Goal: Task Accomplishment & Management: Complete application form

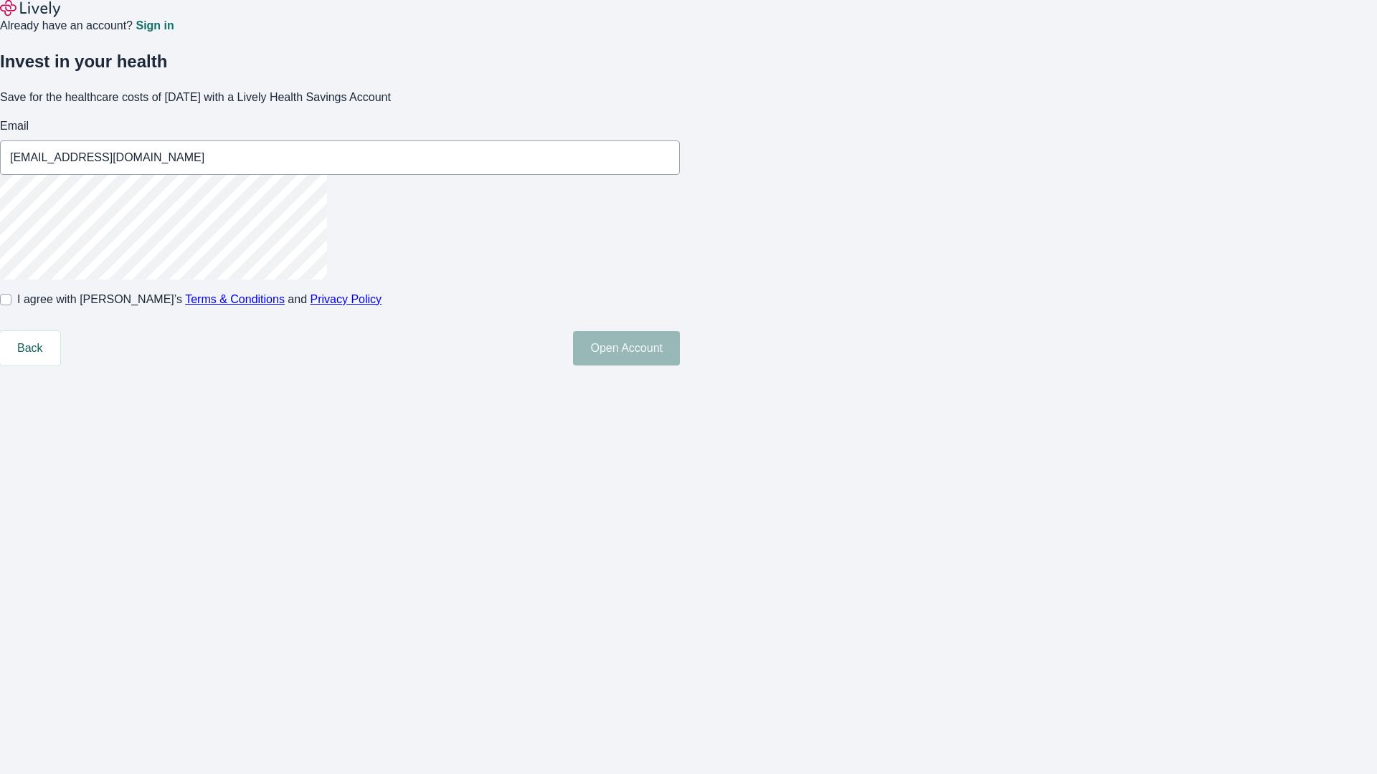
click at [11, 305] on input "I agree with Lively’s Terms & Conditions and Privacy Policy" at bounding box center [5, 299] width 11 height 11
checkbox input "true"
click at [680, 366] on button "Open Account" at bounding box center [626, 348] width 107 height 34
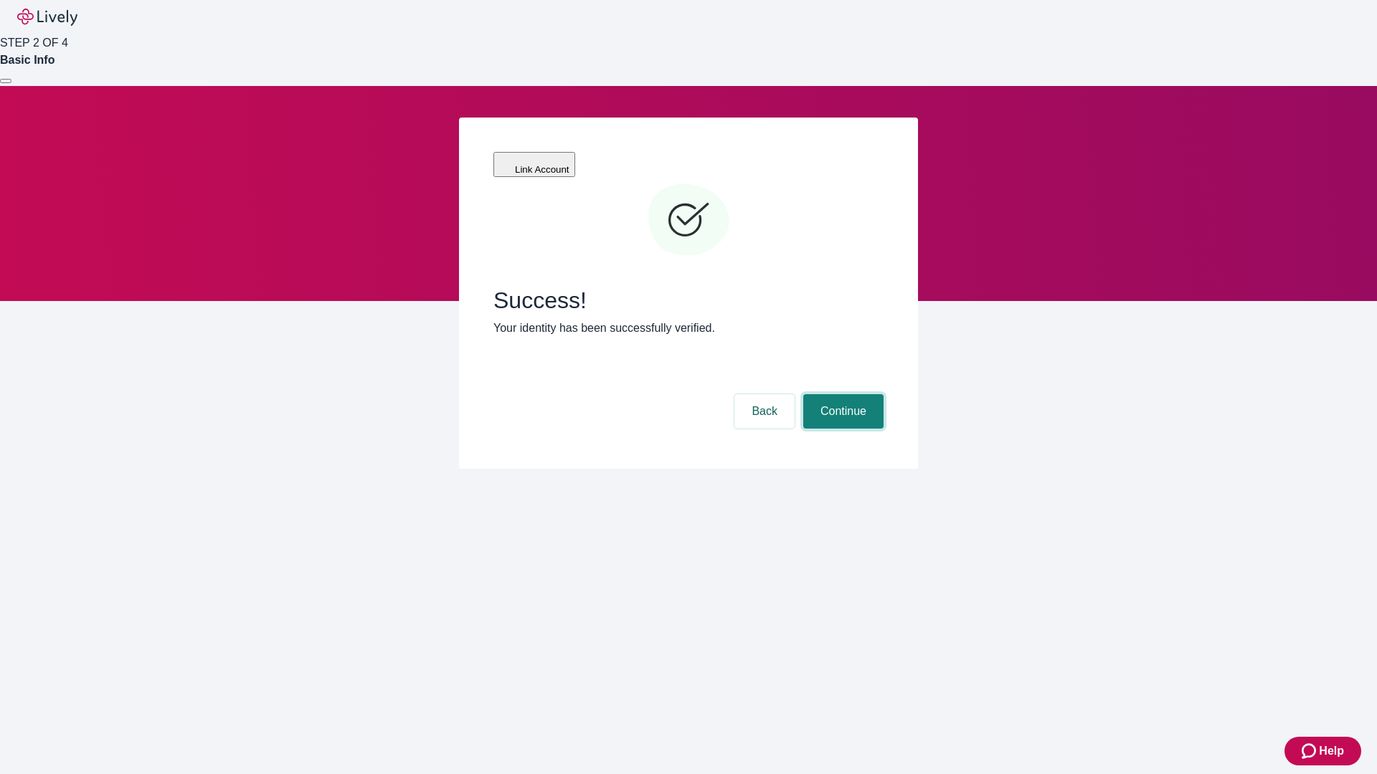
click at [841, 394] on button "Continue" at bounding box center [843, 411] width 80 height 34
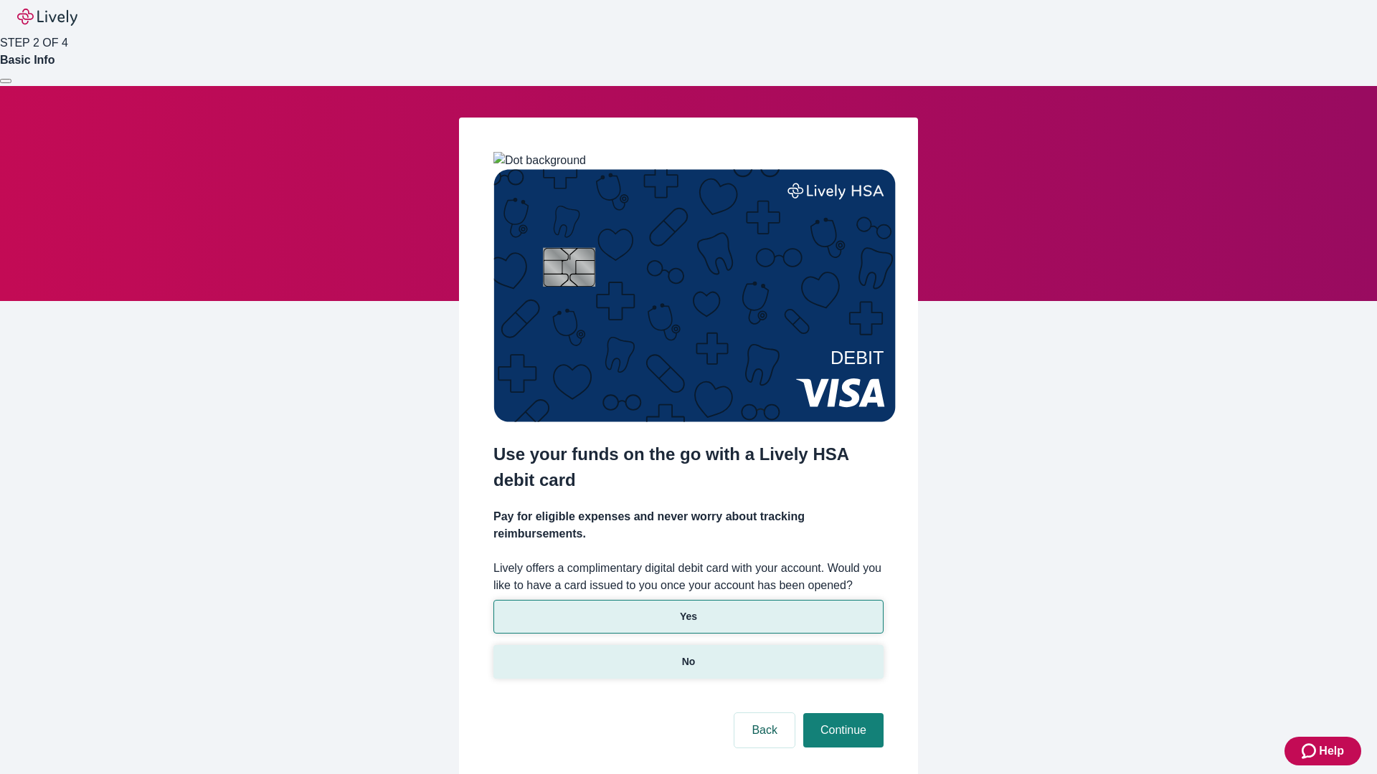
click at [688, 655] on p "No" at bounding box center [689, 662] width 14 height 15
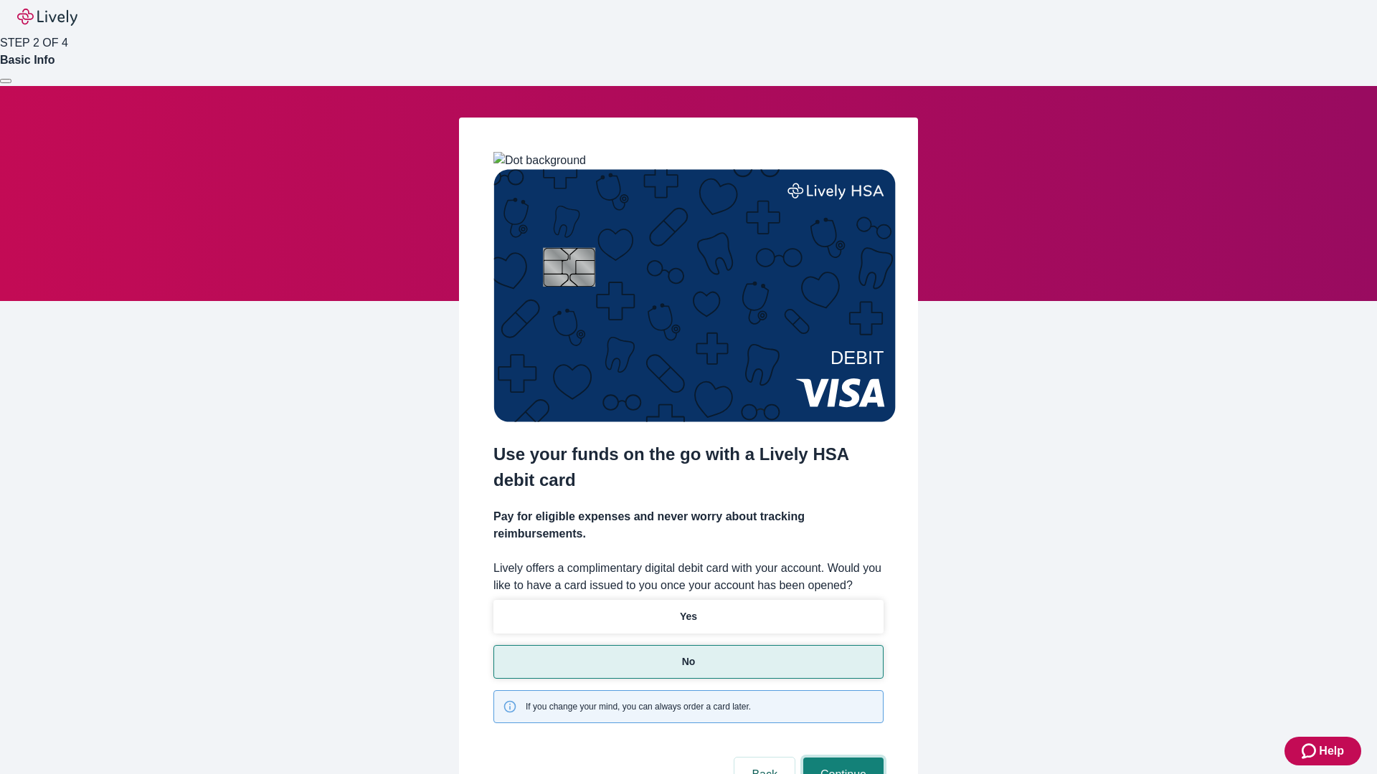
click at [841, 758] on button "Continue" at bounding box center [843, 775] width 80 height 34
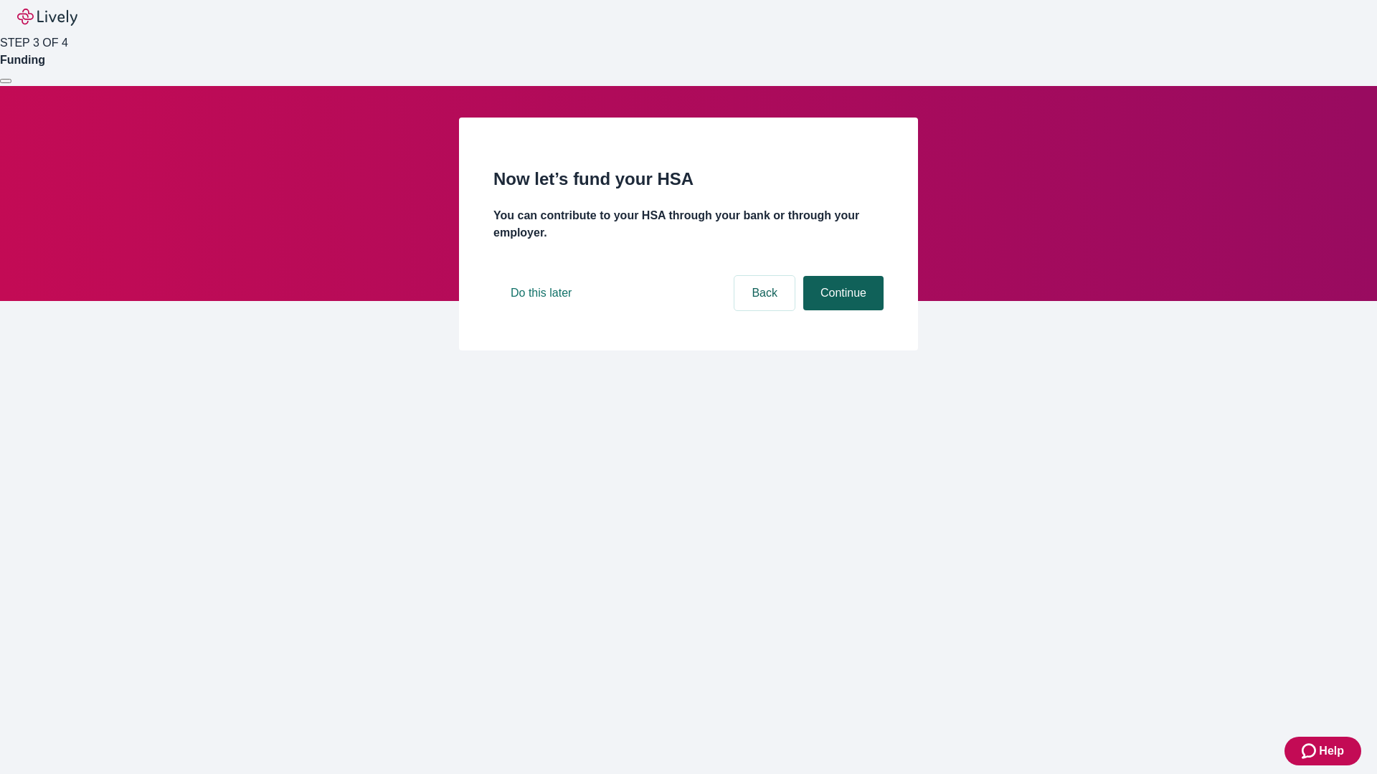
click at [841, 311] on button "Continue" at bounding box center [843, 293] width 80 height 34
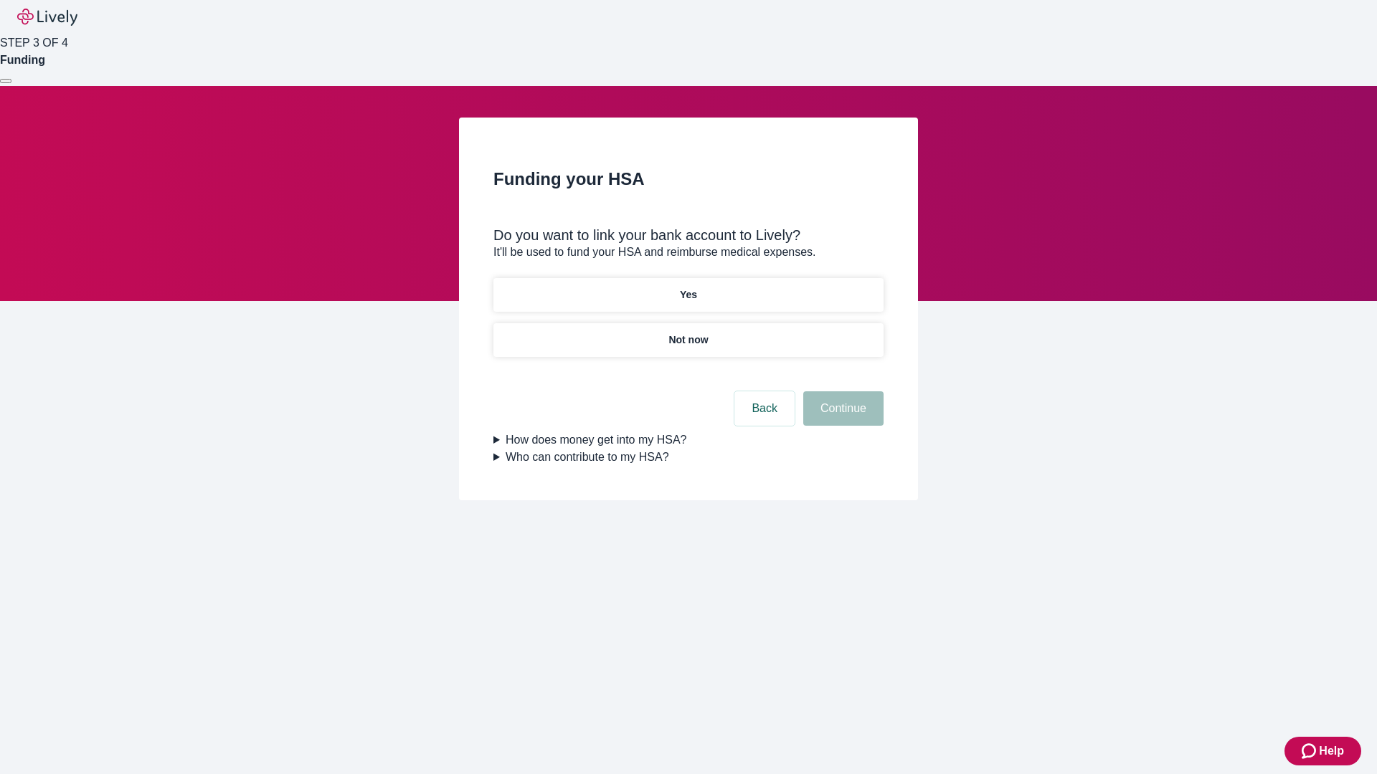
click at [688, 288] on p "Yes" at bounding box center [688, 295] width 17 height 15
click at [841, 392] on button "Continue" at bounding box center [843, 409] width 80 height 34
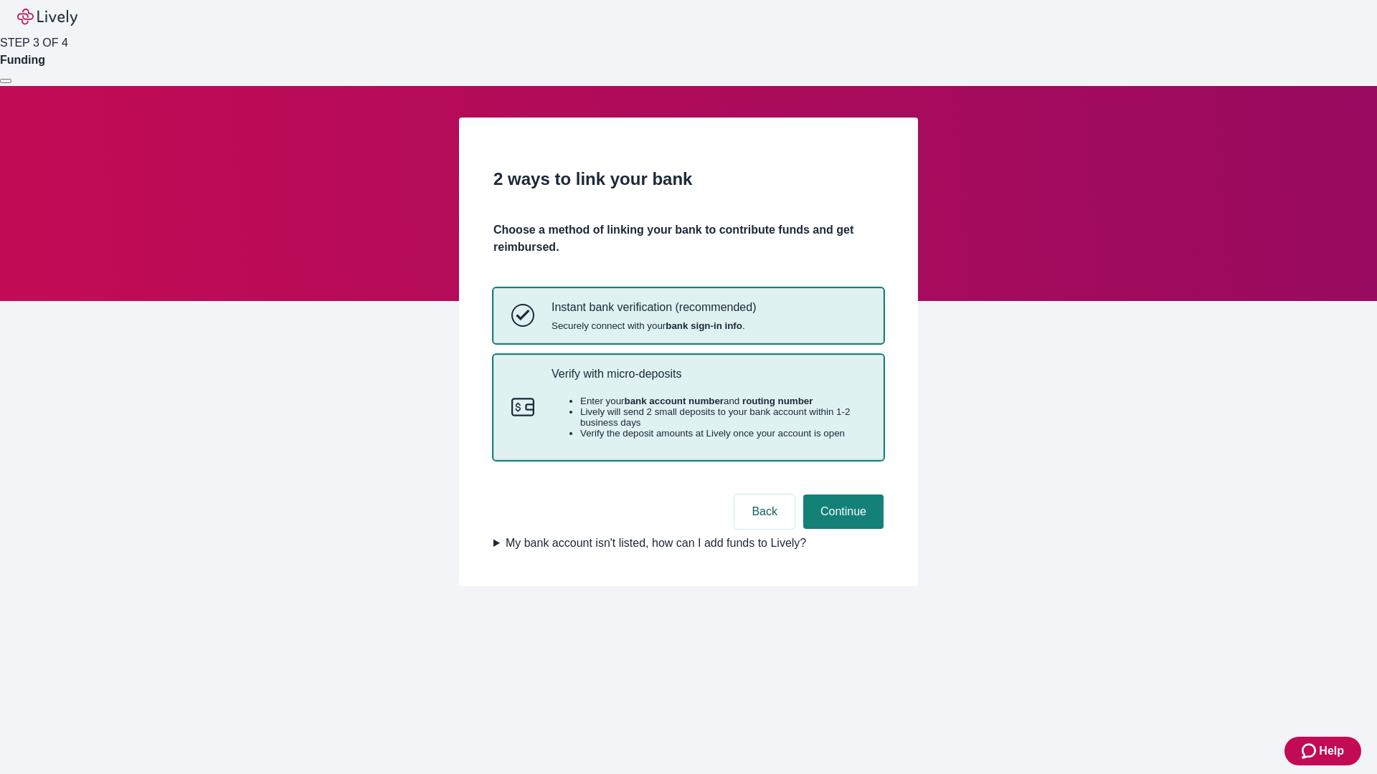
click at [708, 381] on p "Verify with micro-deposits" at bounding box center [708, 374] width 314 height 14
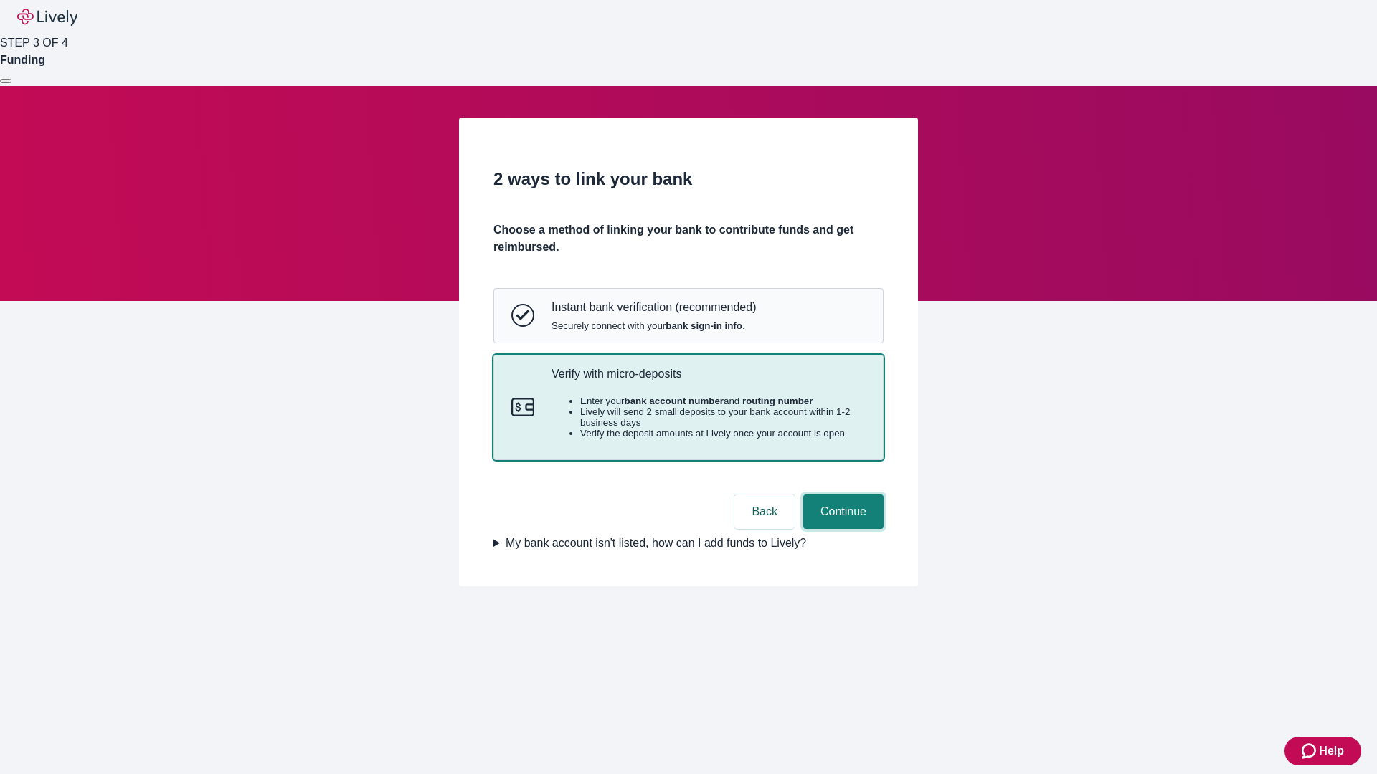
click at [841, 529] on button "Continue" at bounding box center [843, 512] width 80 height 34
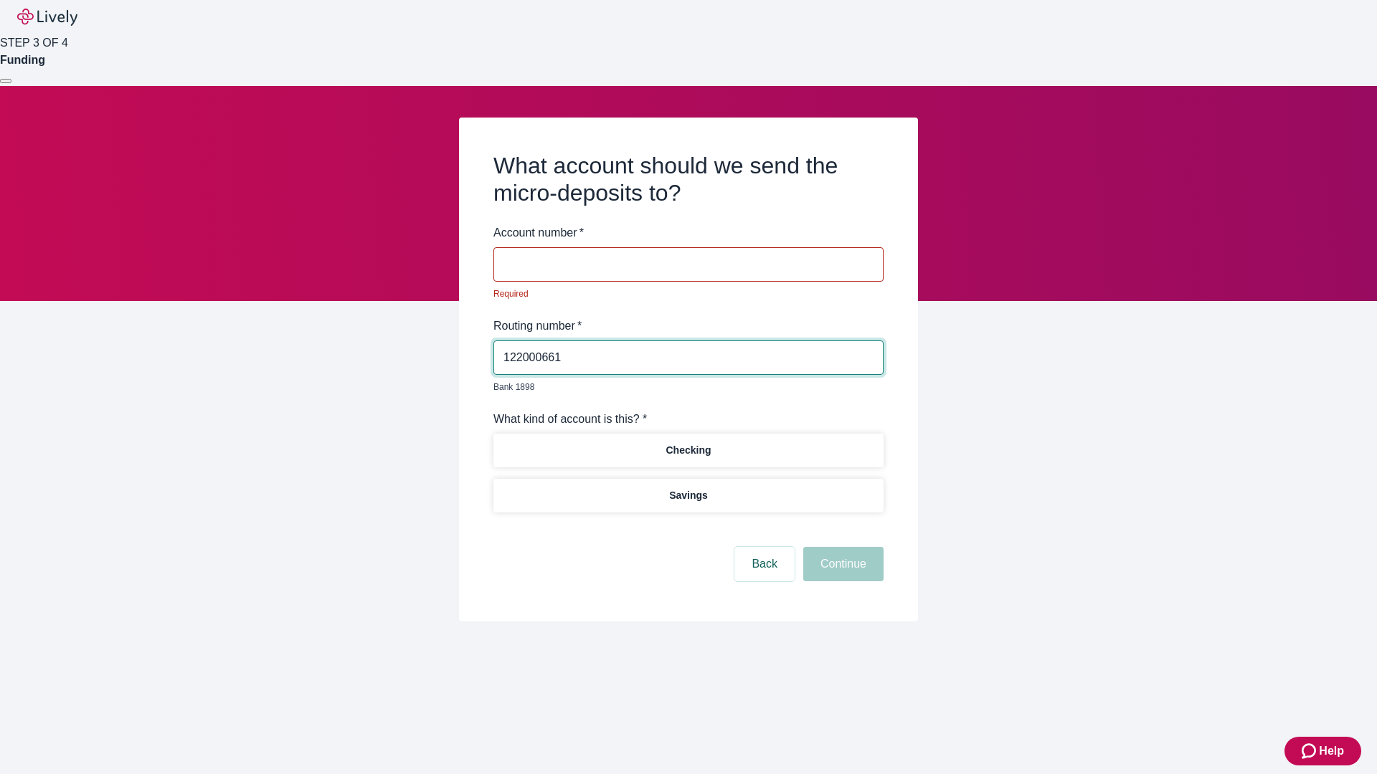
type input "122000661"
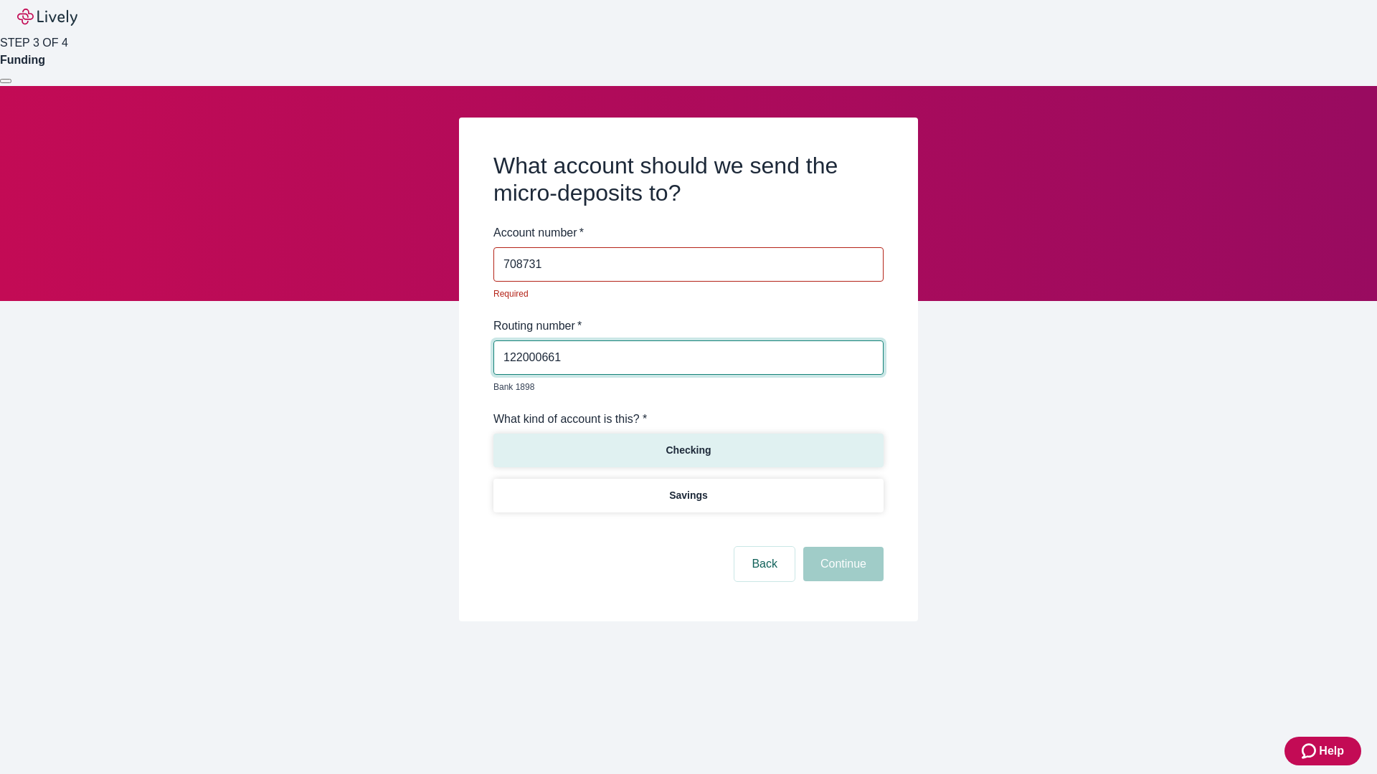
type input "708731"
click at [688, 443] on p "Checking" at bounding box center [687, 450] width 45 height 15
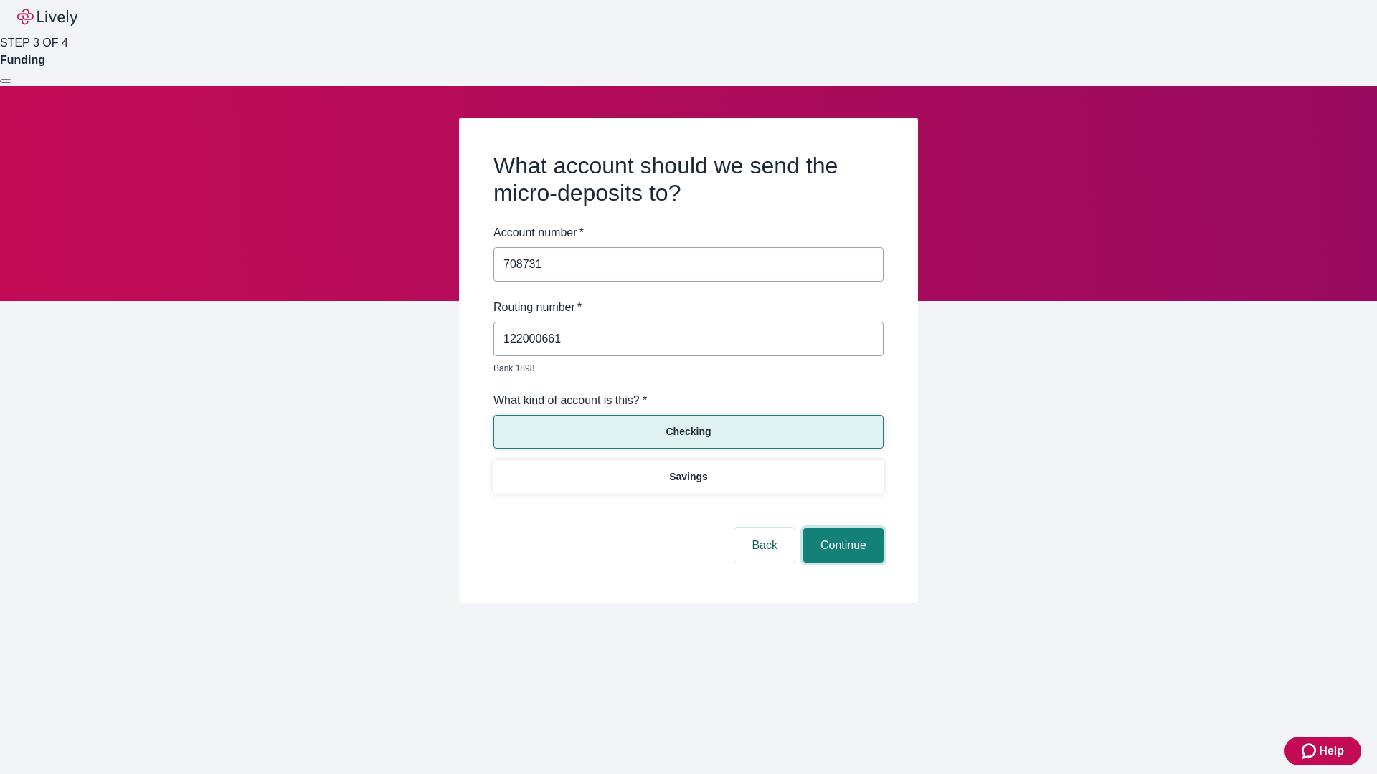
click at [841, 529] on button "Continue" at bounding box center [843, 545] width 80 height 34
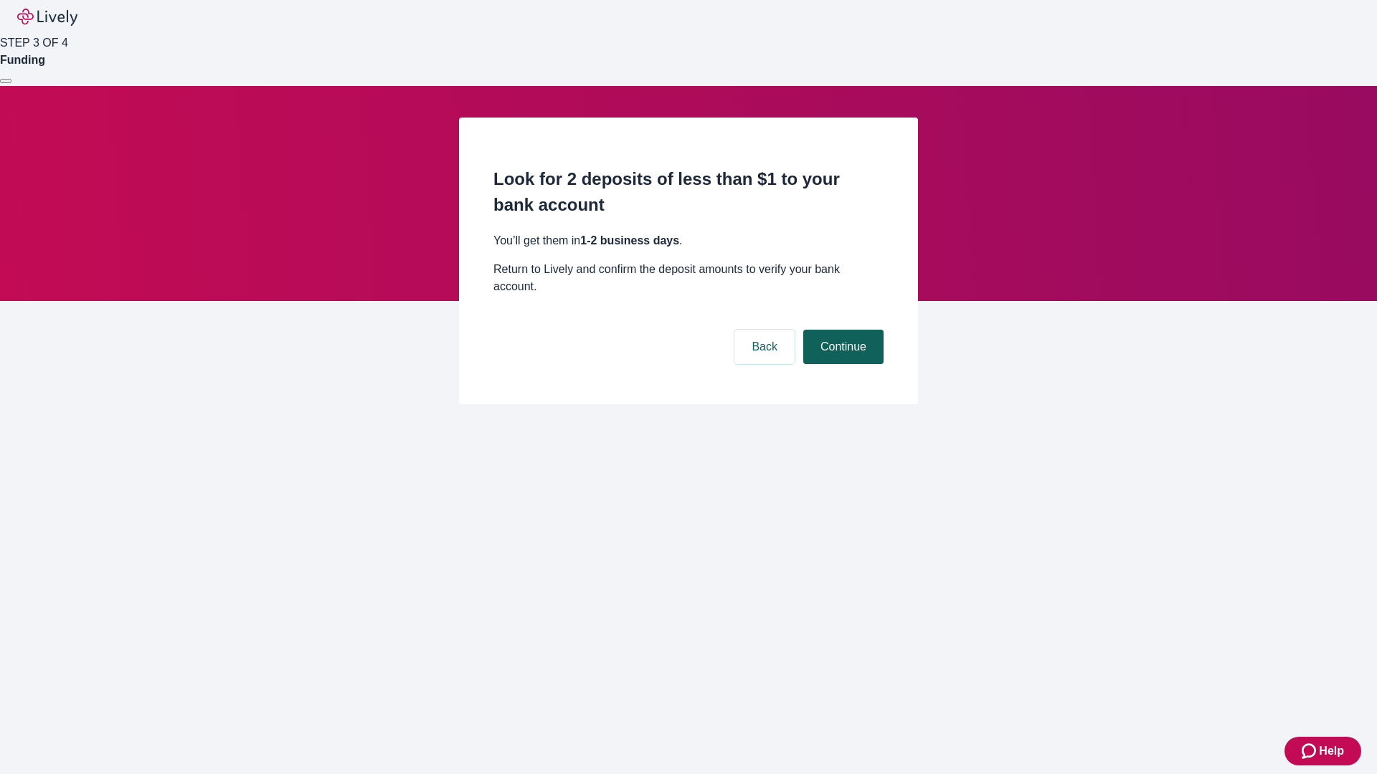
click at [841, 330] on button "Continue" at bounding box center [843, 347] width 80 height 34
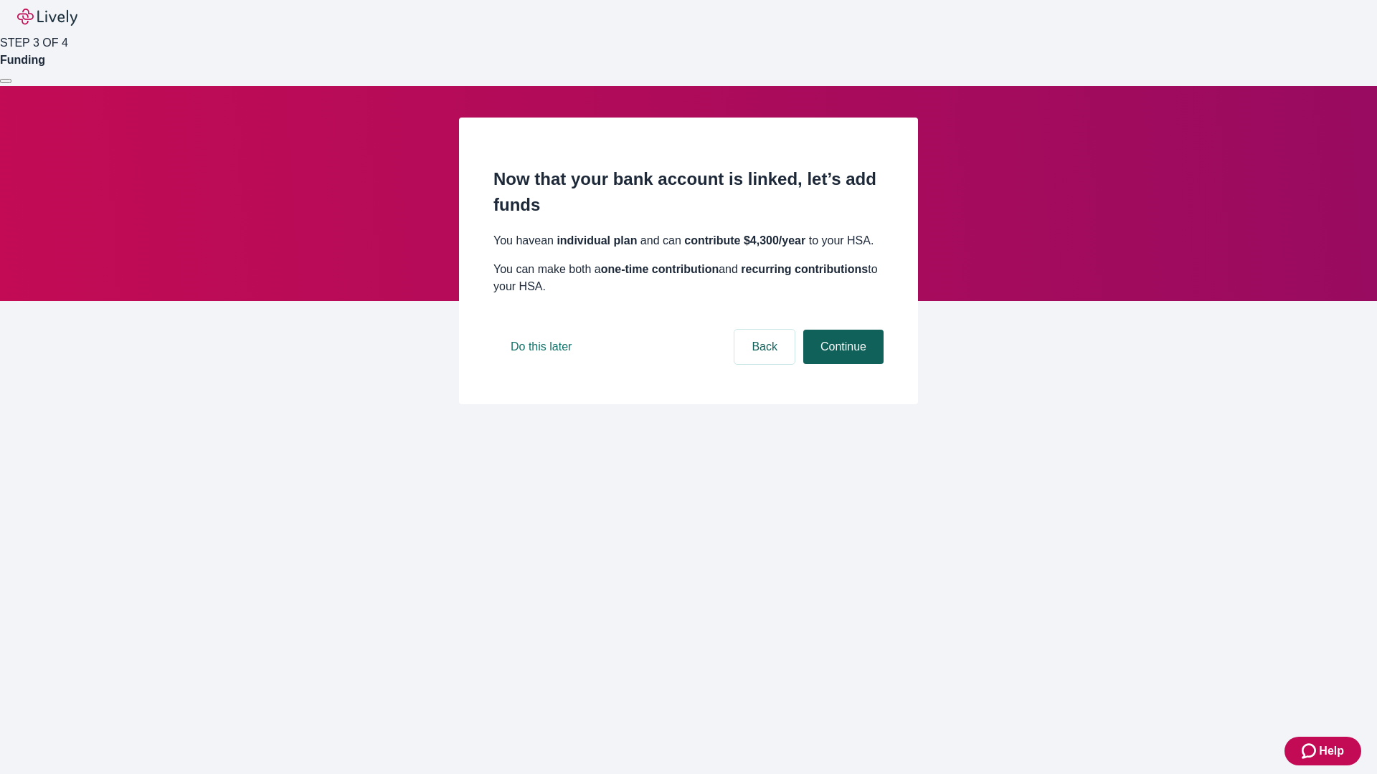
click at [841, 364] on button "Continue" at bounding box center [843, 347] width 80 height 34
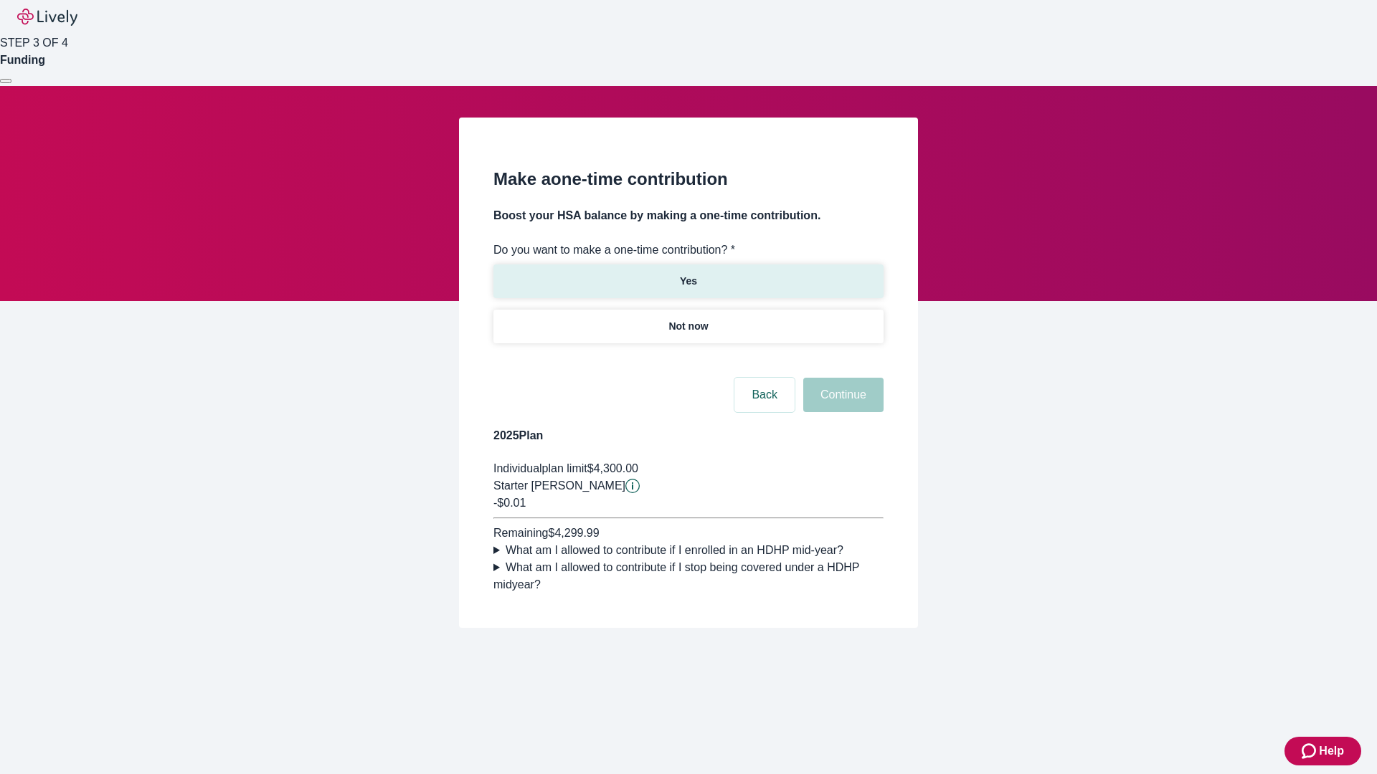
click at [688, 274] on p "Yes" at bounding box center [688, 281] width 17 height 15
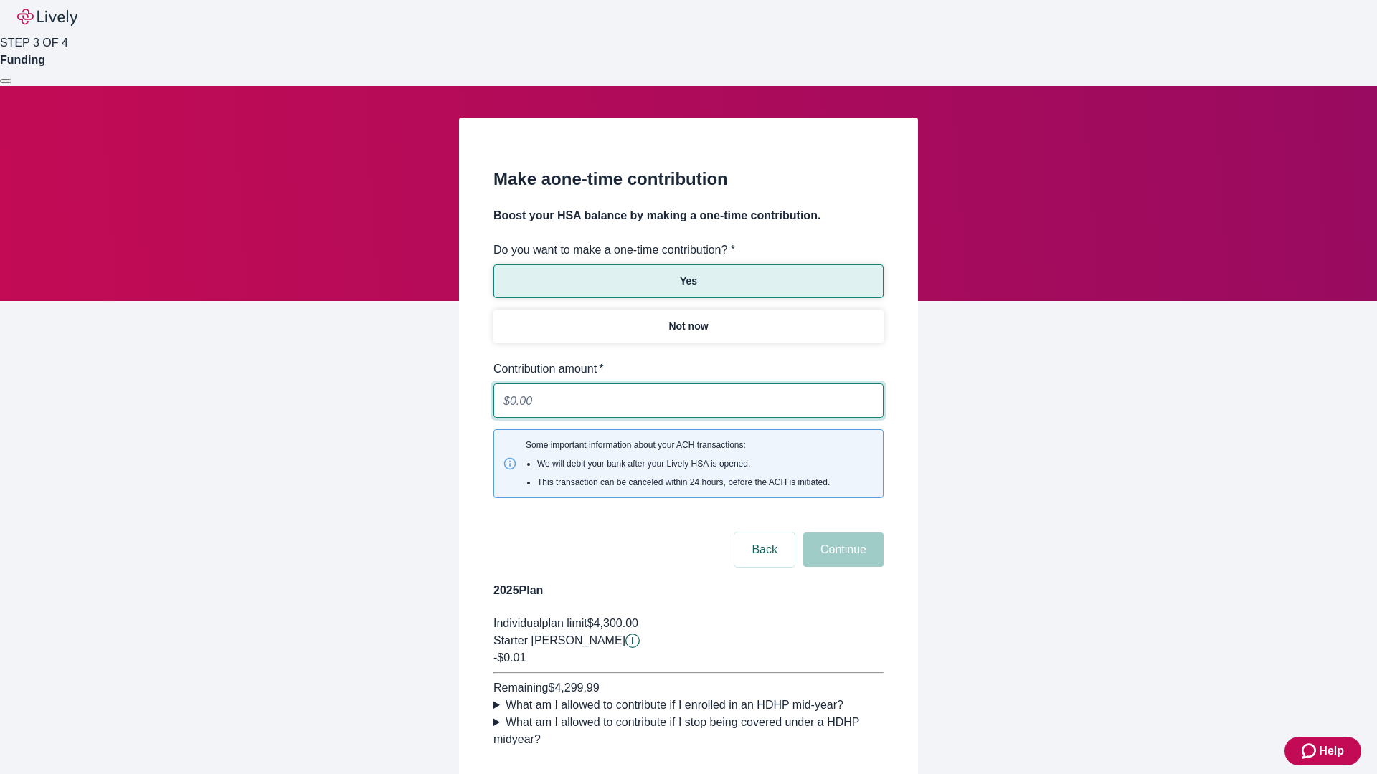
type input "0.01"
click at [841, 533] on button "Continue" at bounding box center [843, 550] width 80 height 34
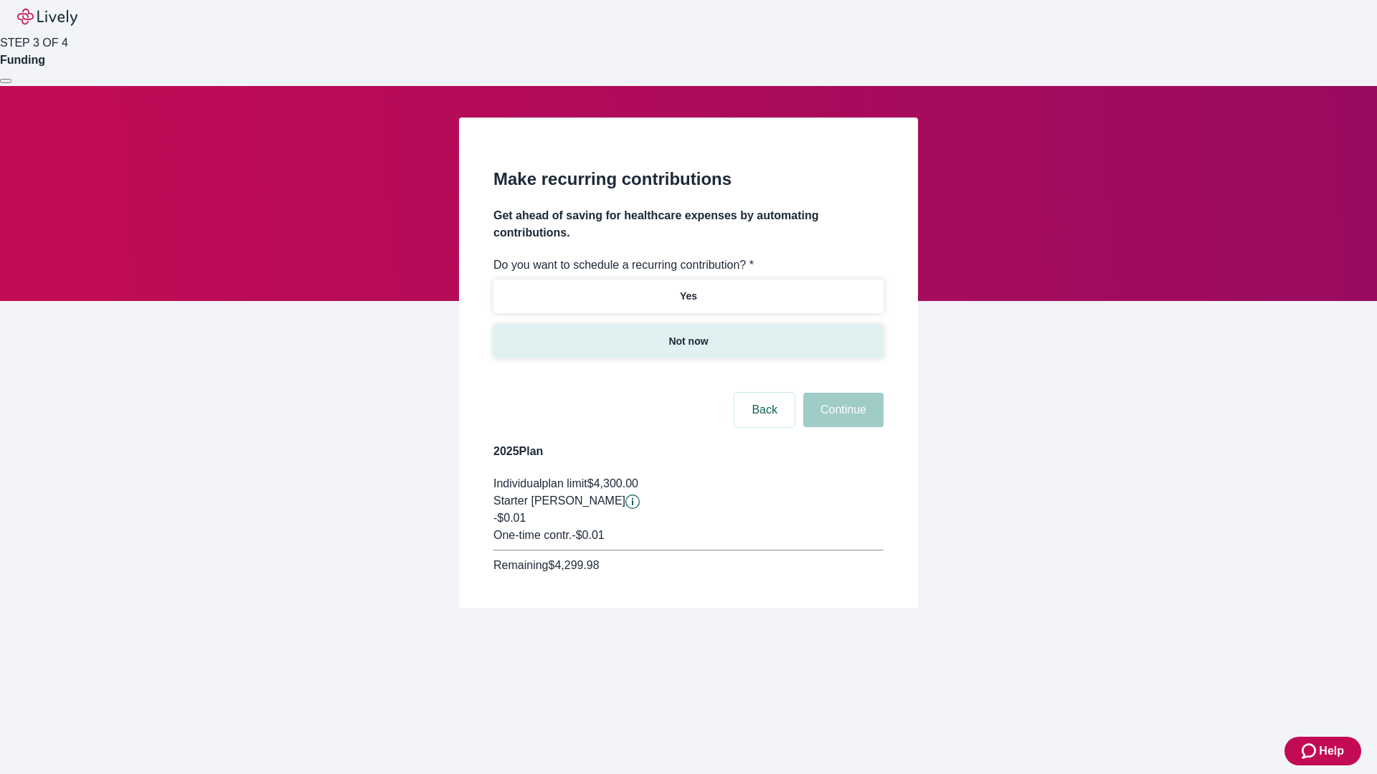
click at [688, 334] on p "Not now" at bounding box center [687, 341] width 39 height 15
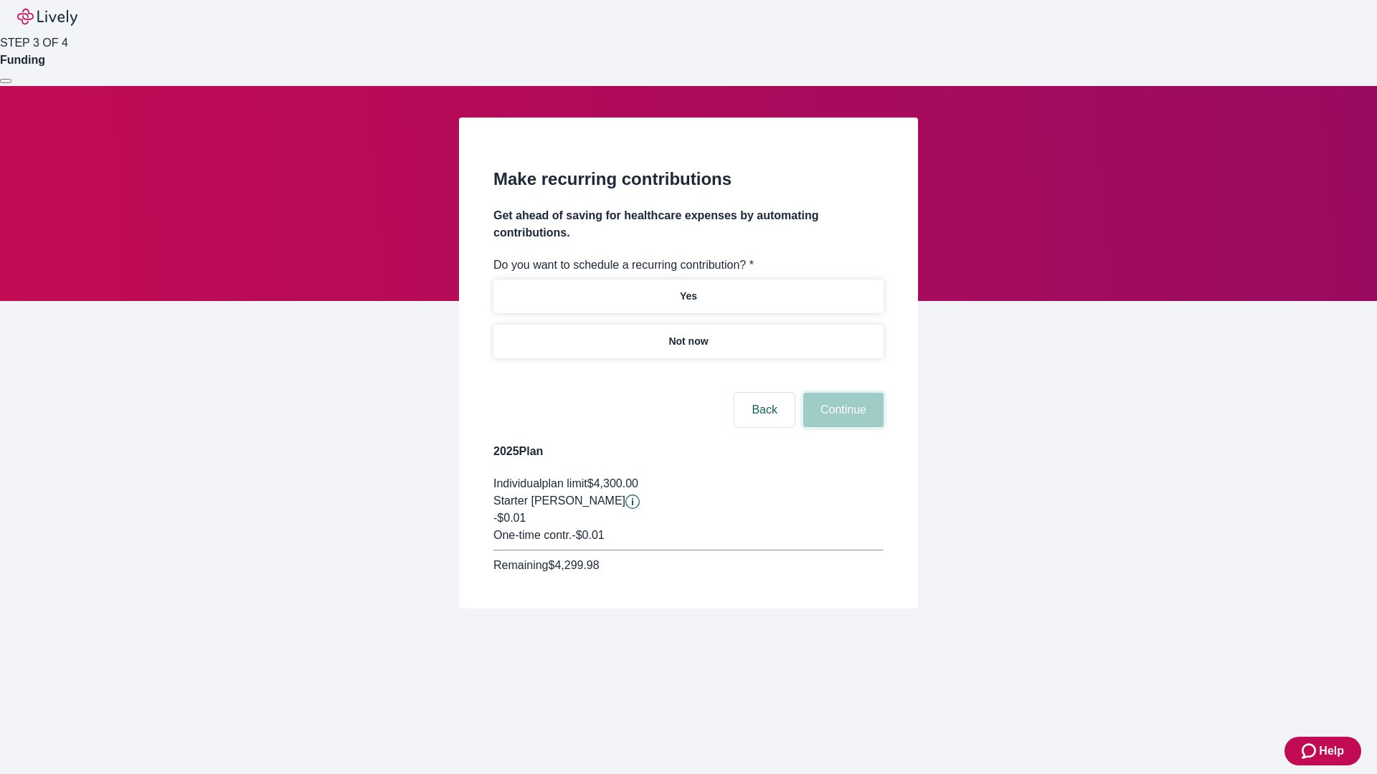
click at [841, 393] on button "Continue" at bounding box center [843, 410] width 80 height 34
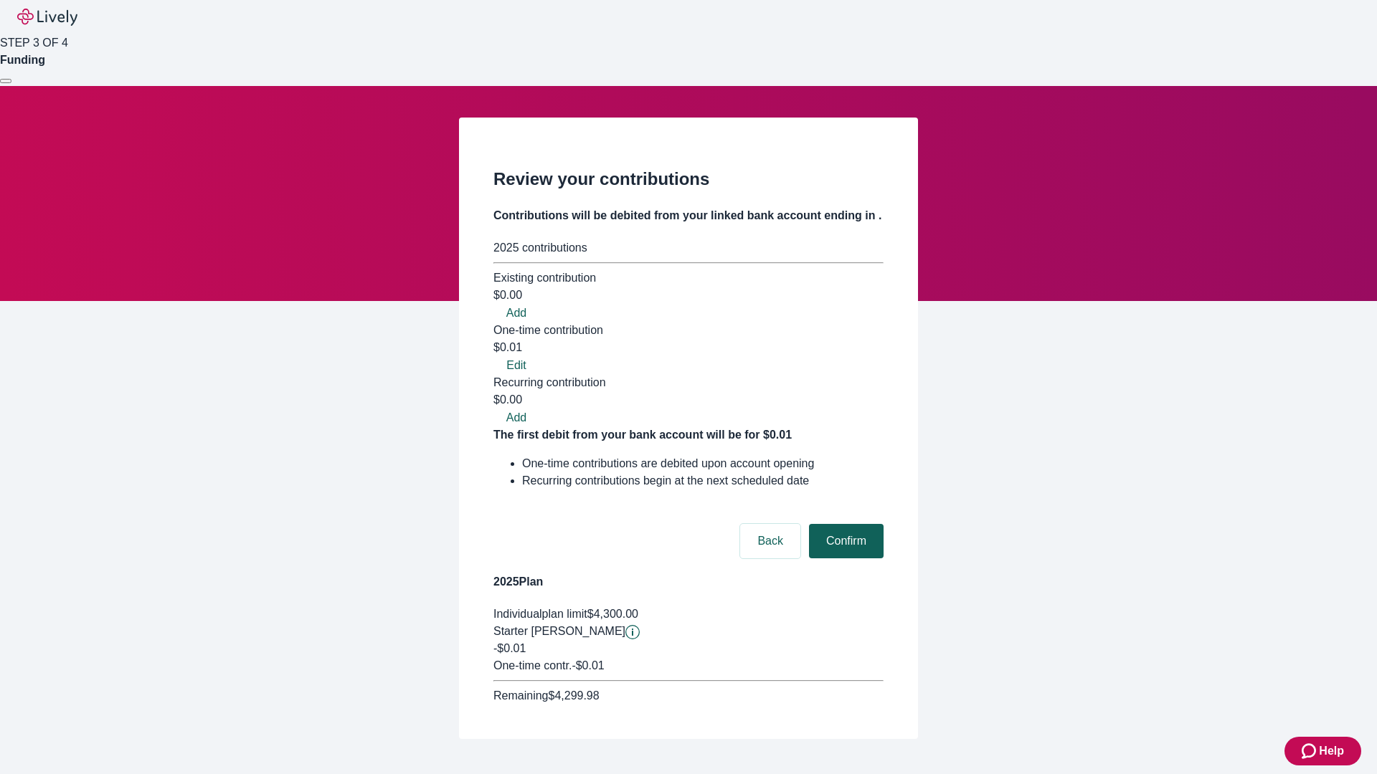
click at [844, 524] on button "Confirm" at bounding box center [846, 541] width 75 height 34
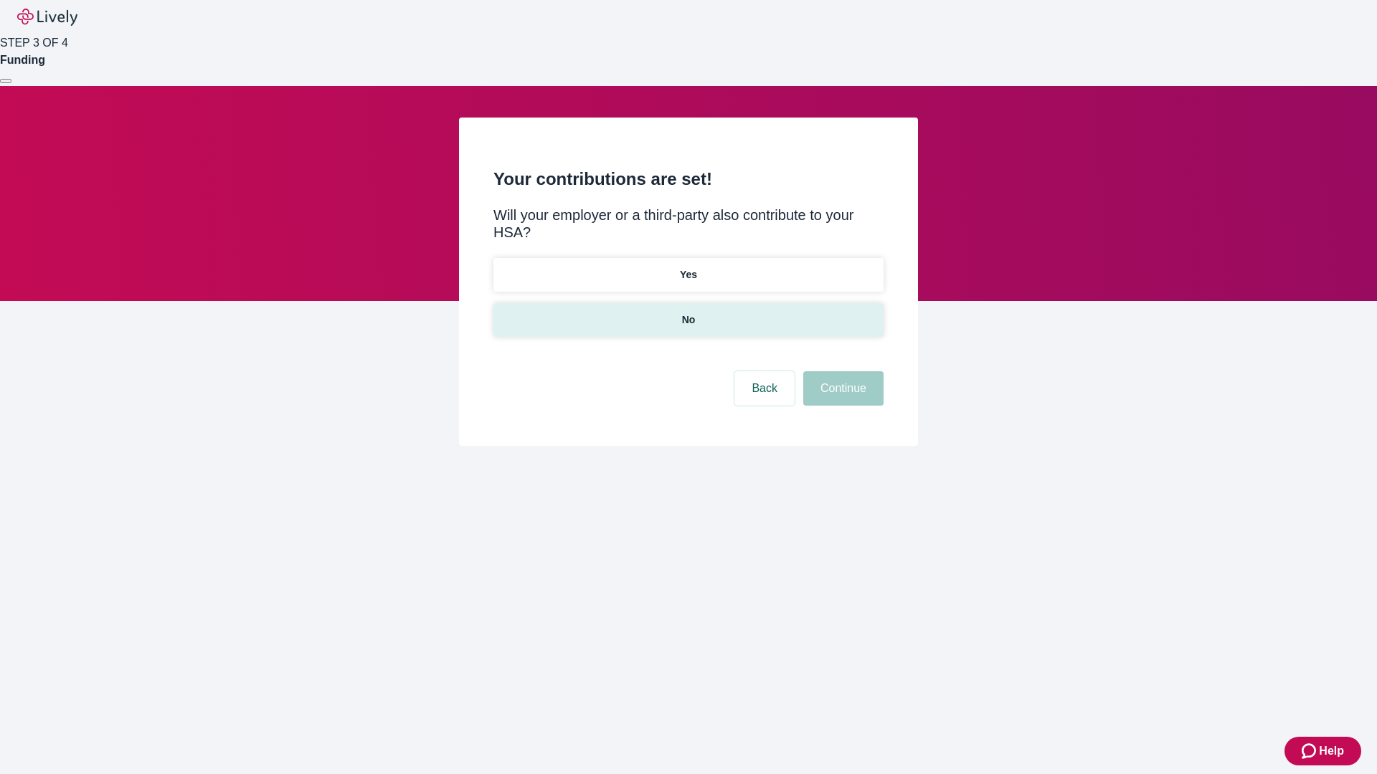
click at [688, 313] on p "No" at bounding box center [689, 320] width 14 height 15
click at [841, 371] on button "Continue" at bounding box center [843, 388] width 80 height 34
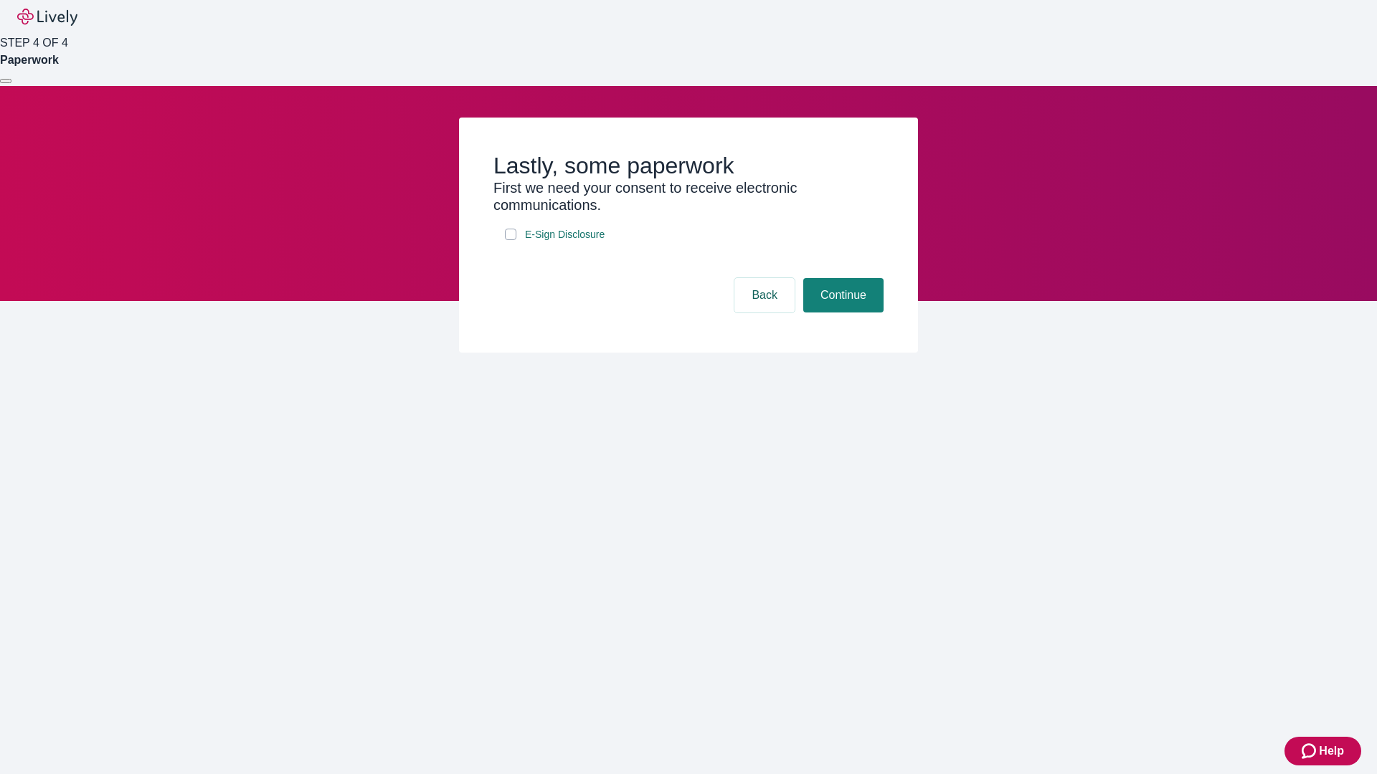
click at [511, 240] on input "E-Sign Disclosure" at bounding box center [510, 234] width 11 height 11
checkbox input "true"
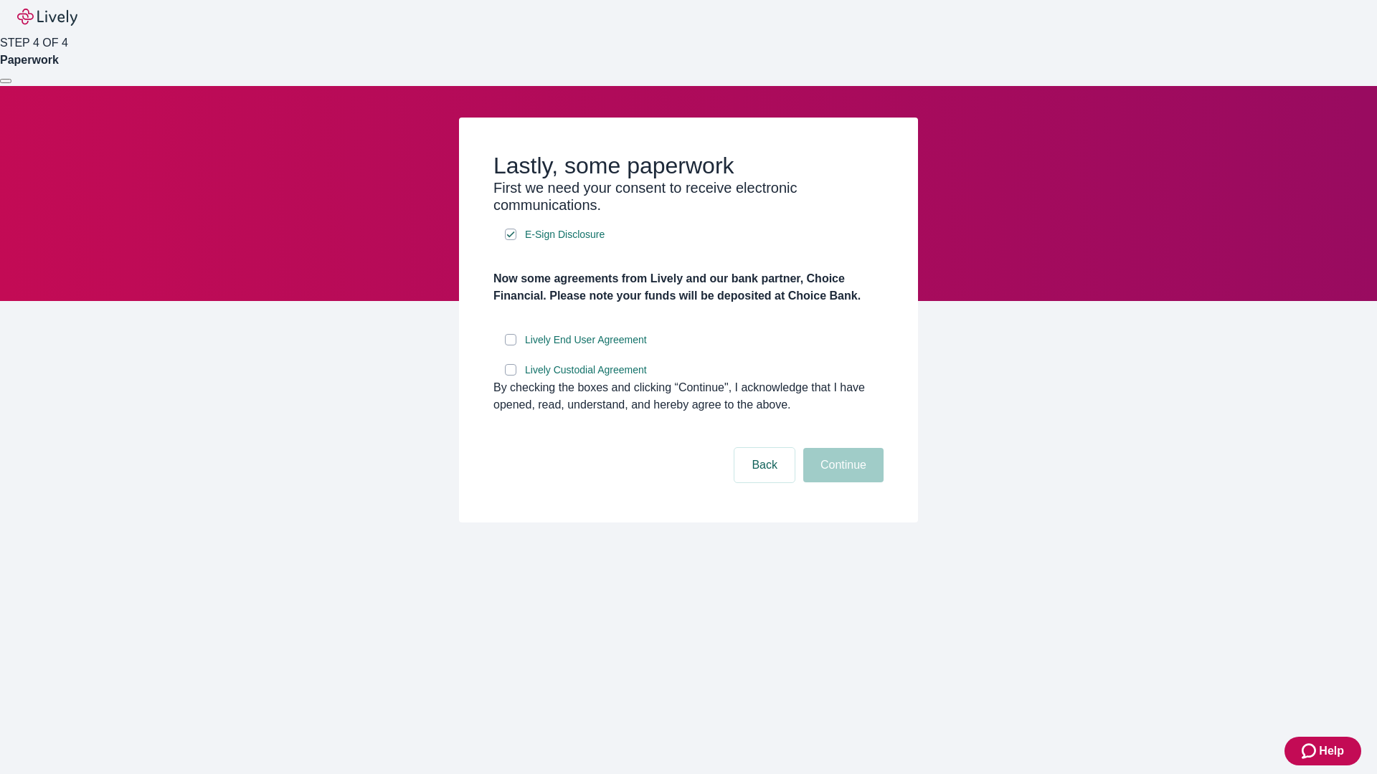
click at [511, 346] on input "Lively End User Agreement" at bounding box center [510, 339] width 11 height 11
checkbox input "true"
click at [511, 376] on input "Lively Custodial Agreement" at bounding box center [510, 369] width 11 height 11
checkbox input "true"
click at [841, 483] on button "Continue" at bounding box center [843, 465] width 80 height 34
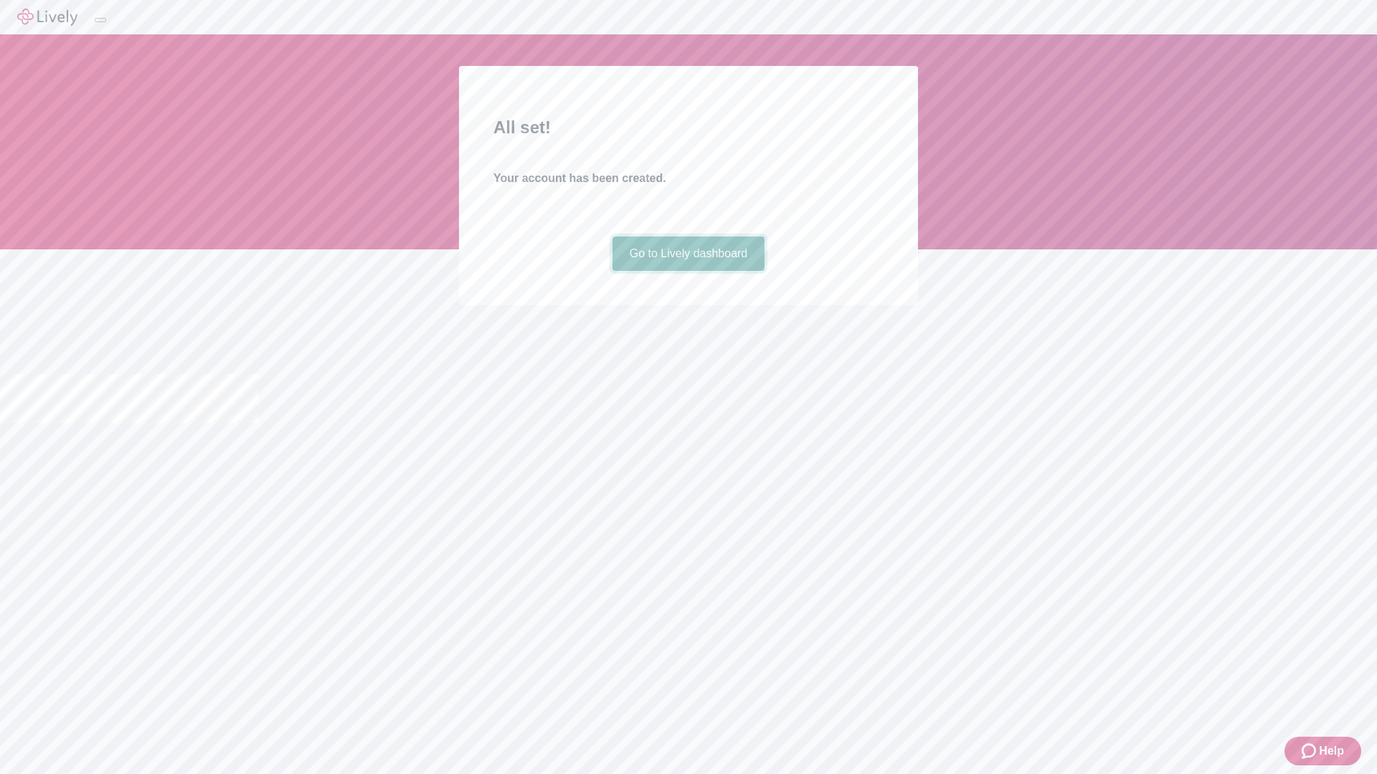
click at [688, 271] on link "Go to Lively dashboard" at bounding box center [688, 254] width 153 height 34
